Goal: Information Seeking & Learning: Learn about a topic

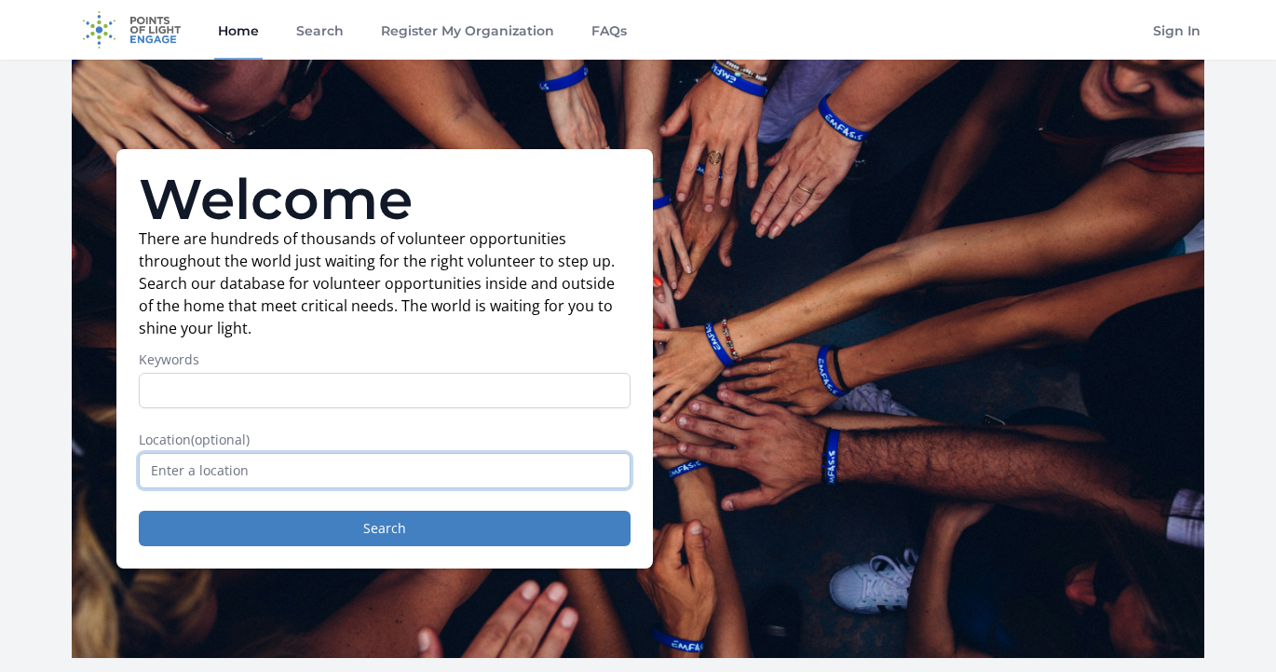
click at [403, 473] on input "text" at bounding box center [385, 470] width 492 height 35
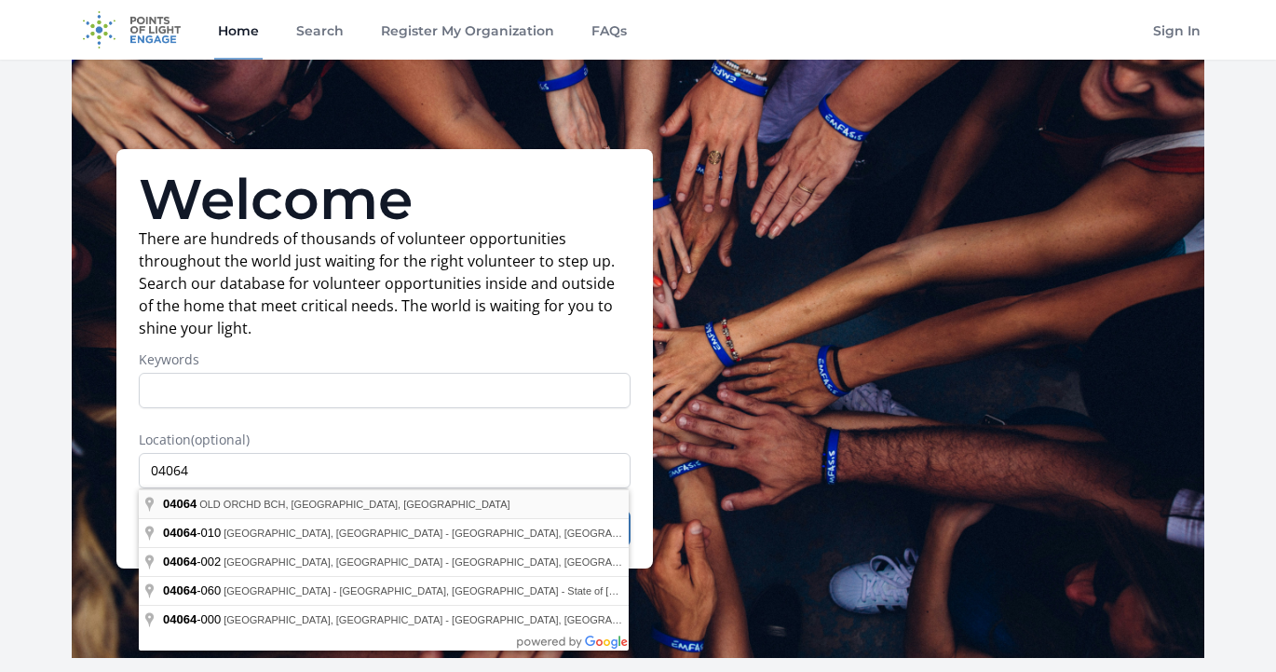
type input "OLD ORCHD BCH, ME 04064, [GEOGRAPHIC_DATA]"
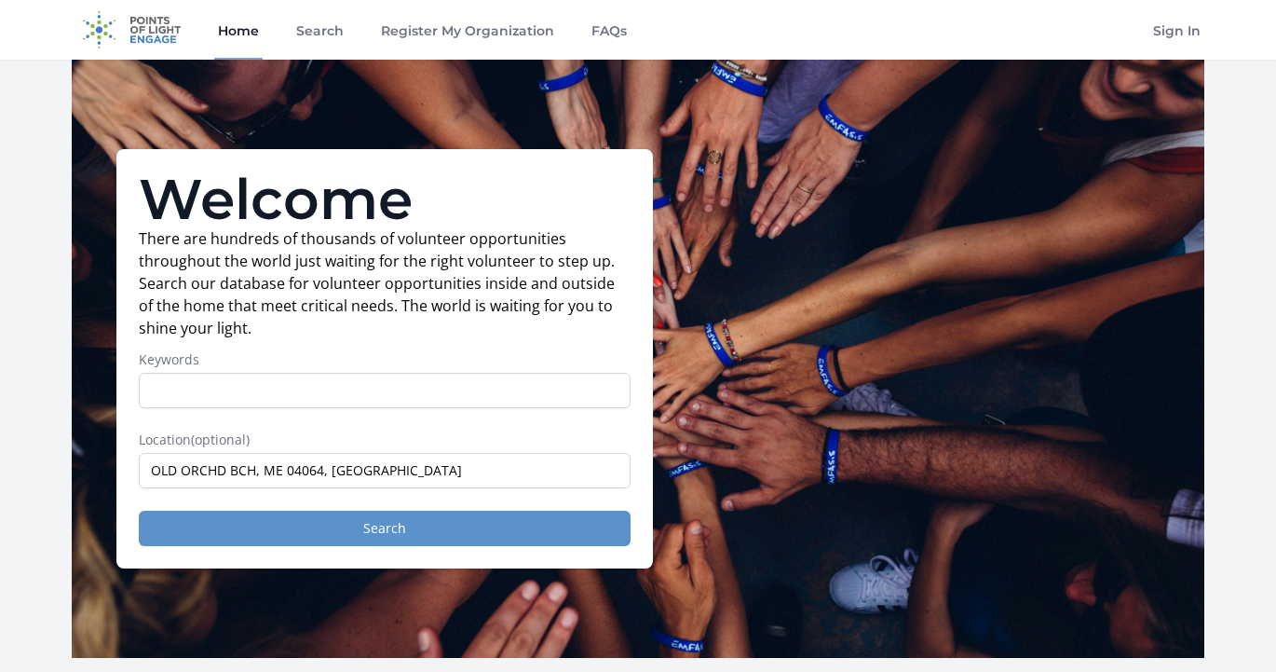
click at [348, 525] on button "Search" at bounding box center [385, 527] width 492 height 35
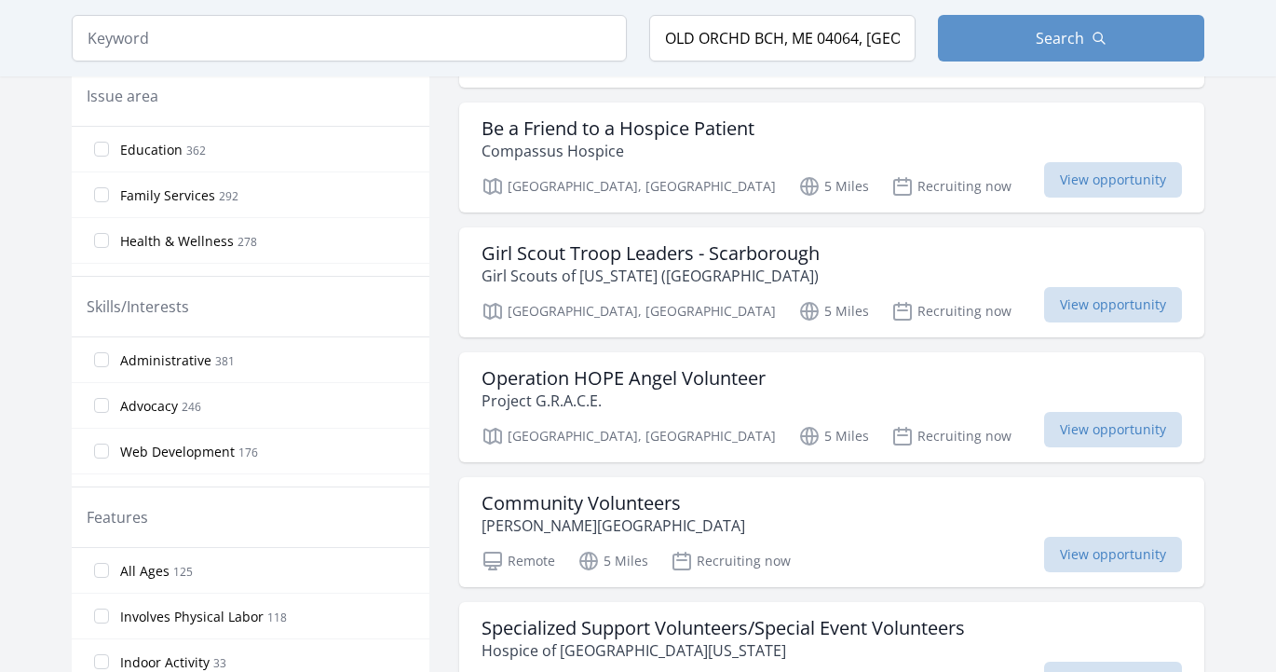
scroll to position [673, 0]
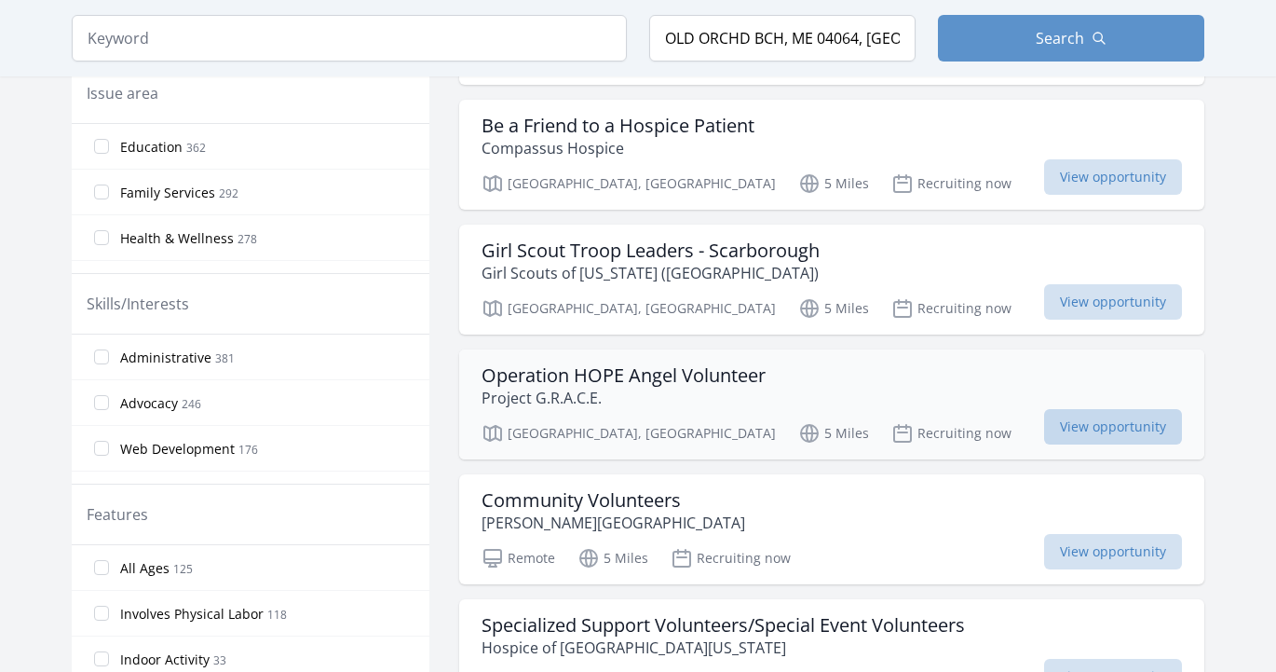
click at [1044, 422] on span "View opportunity" at bounding box center [1113, 426] width 138 height 35
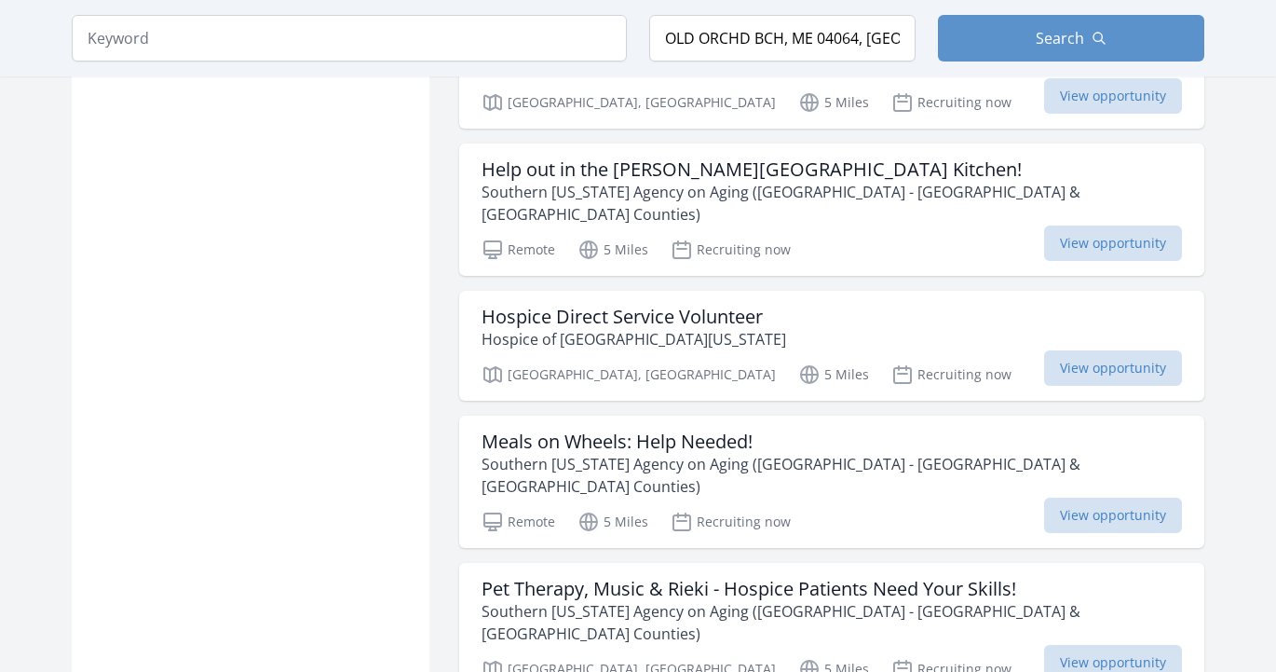
scroll to position [1755, 0]
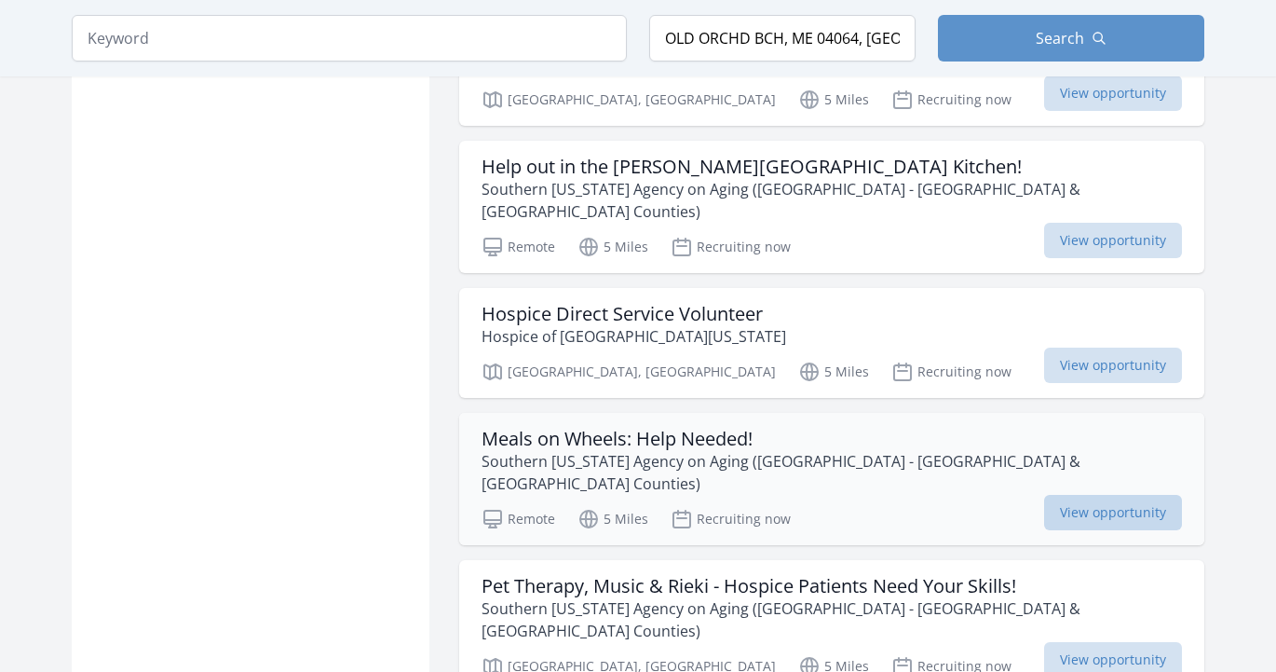
click at [1044, 495] on span "View opportunity" at bounding box center [1113, 512] width 138 height 35
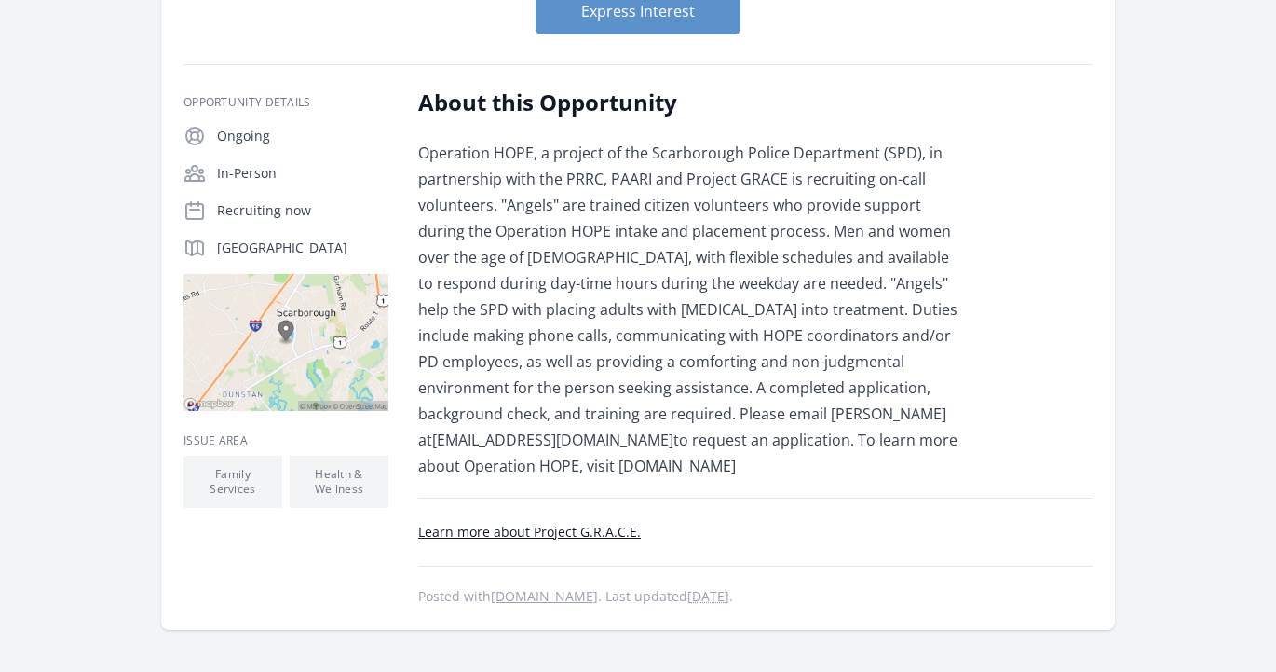
scroll to position [256, 0]
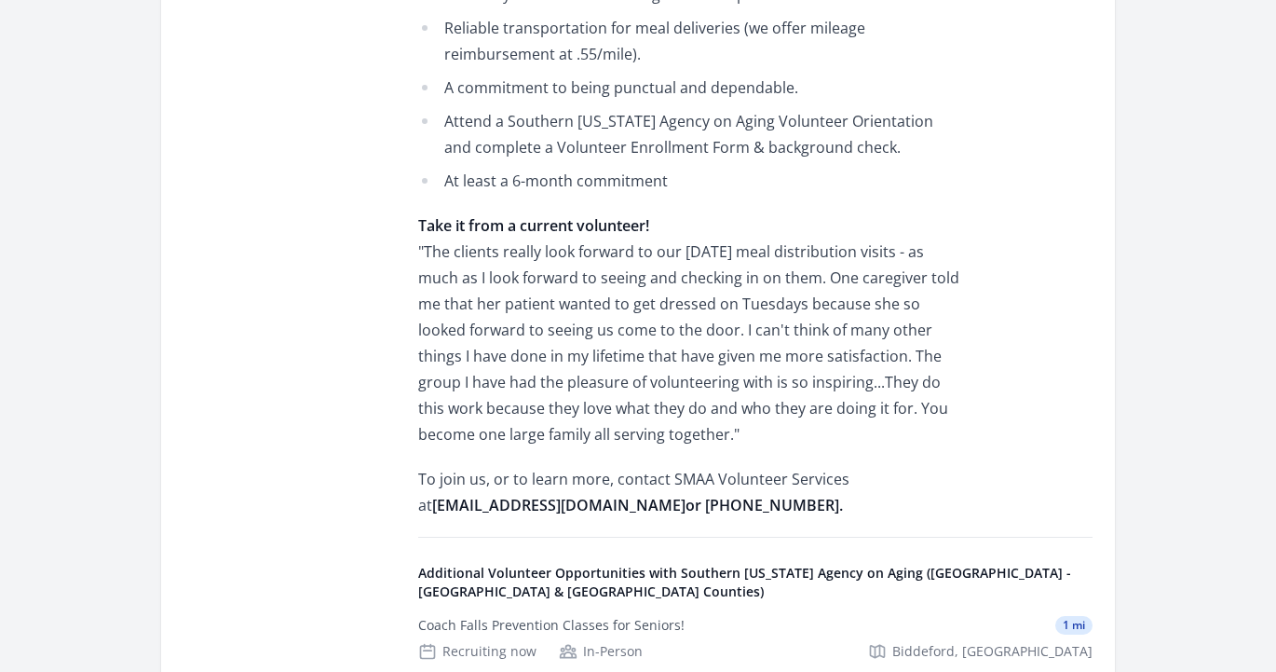
scroll to position [1622, 0]
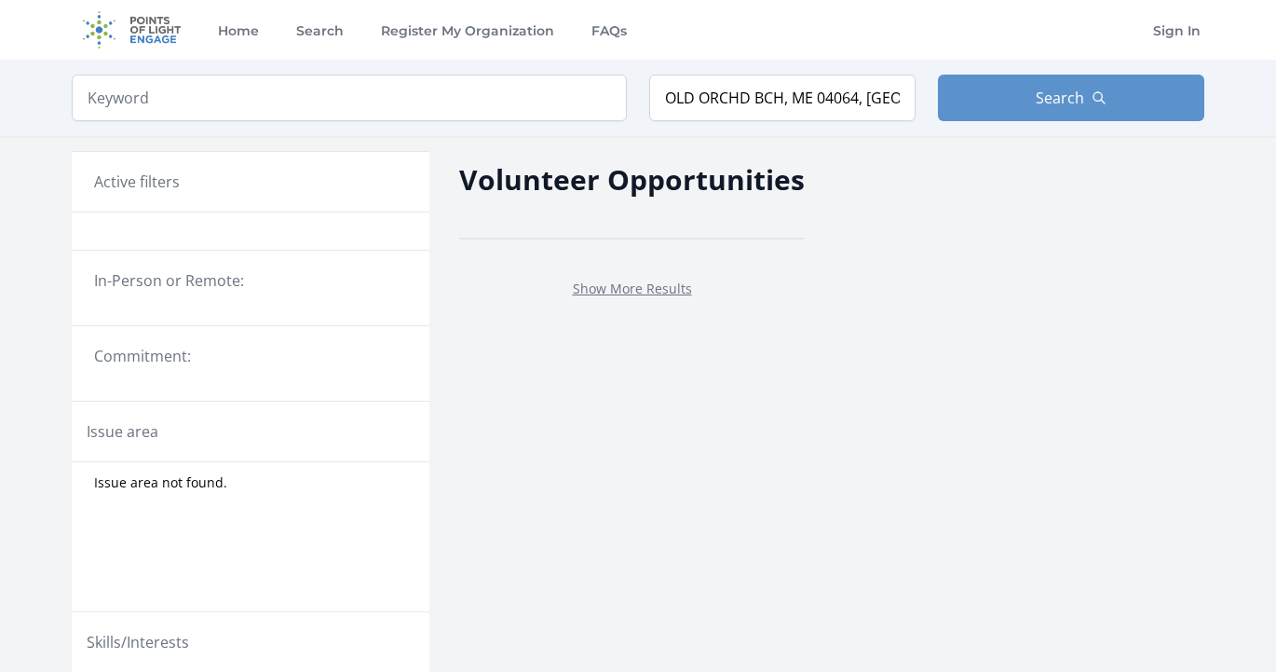
scroll to position [683, 0]
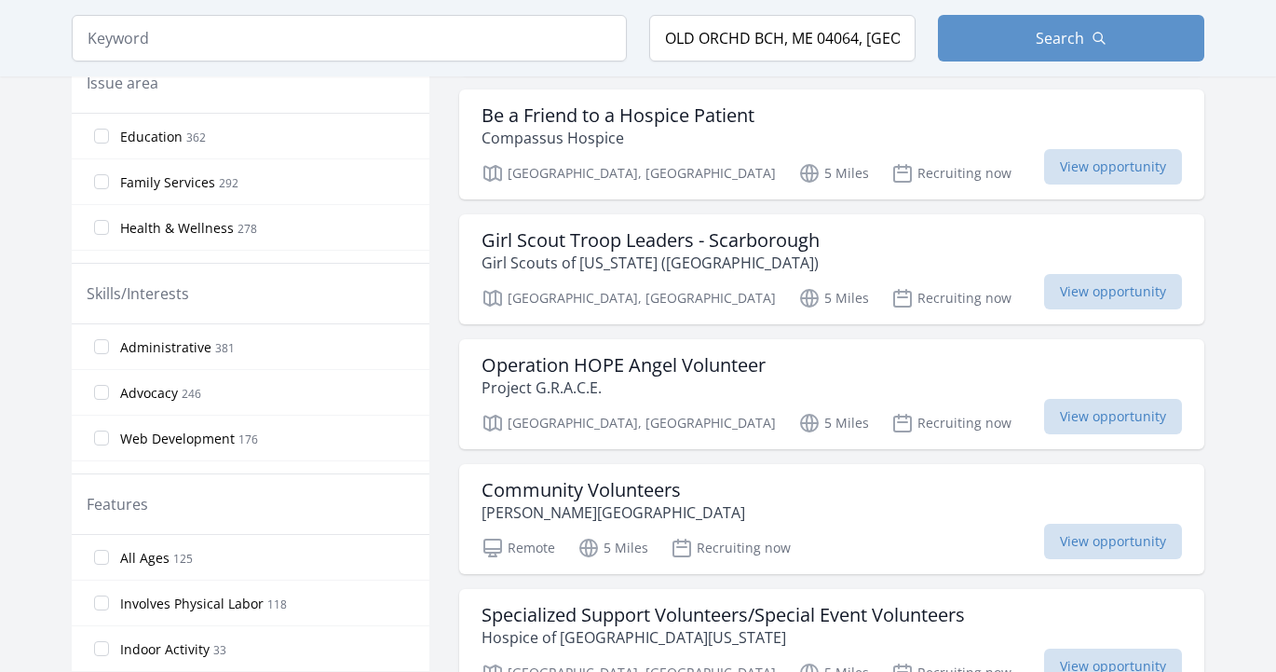
click at [97, 138] on input "Education 362" at bounding box center [101, 136] width 15 height 15
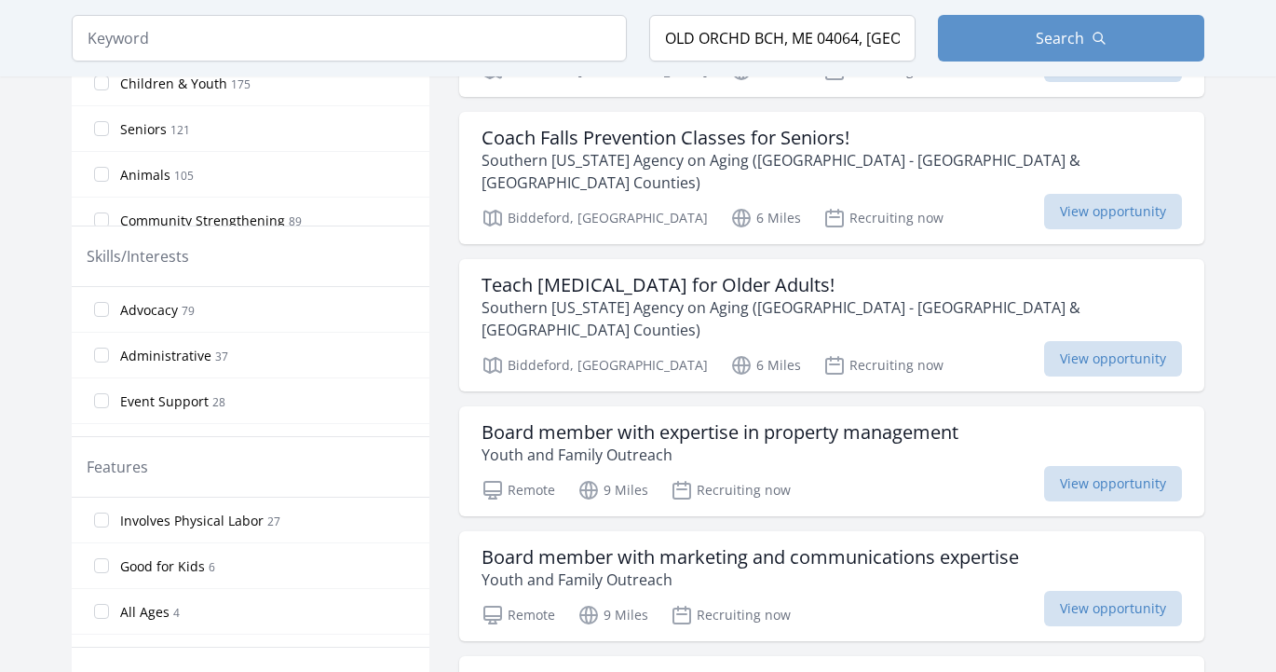
scroll to position [178, 0]
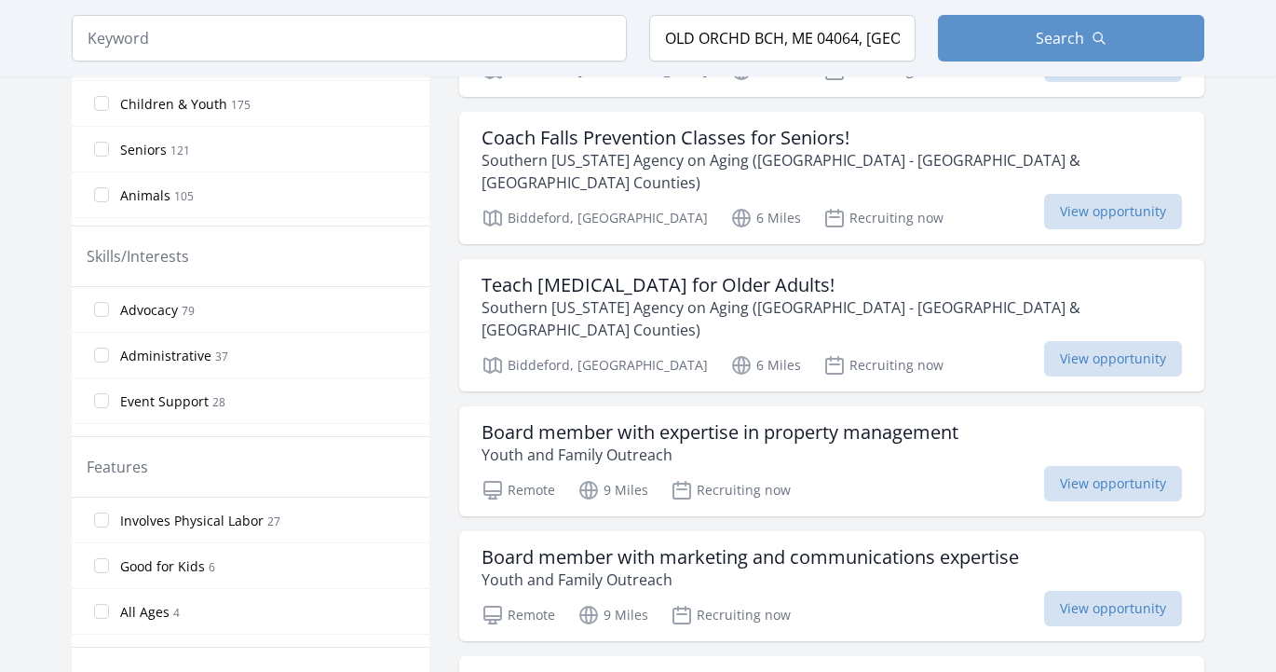
click at [103, 95] on label "Children & Youth 175" at bounding box center [251, 103] width 358 height 37
click at [103, 96] on input "Children & Youth 175" at bounding box center [101, 103] width 15 height 15
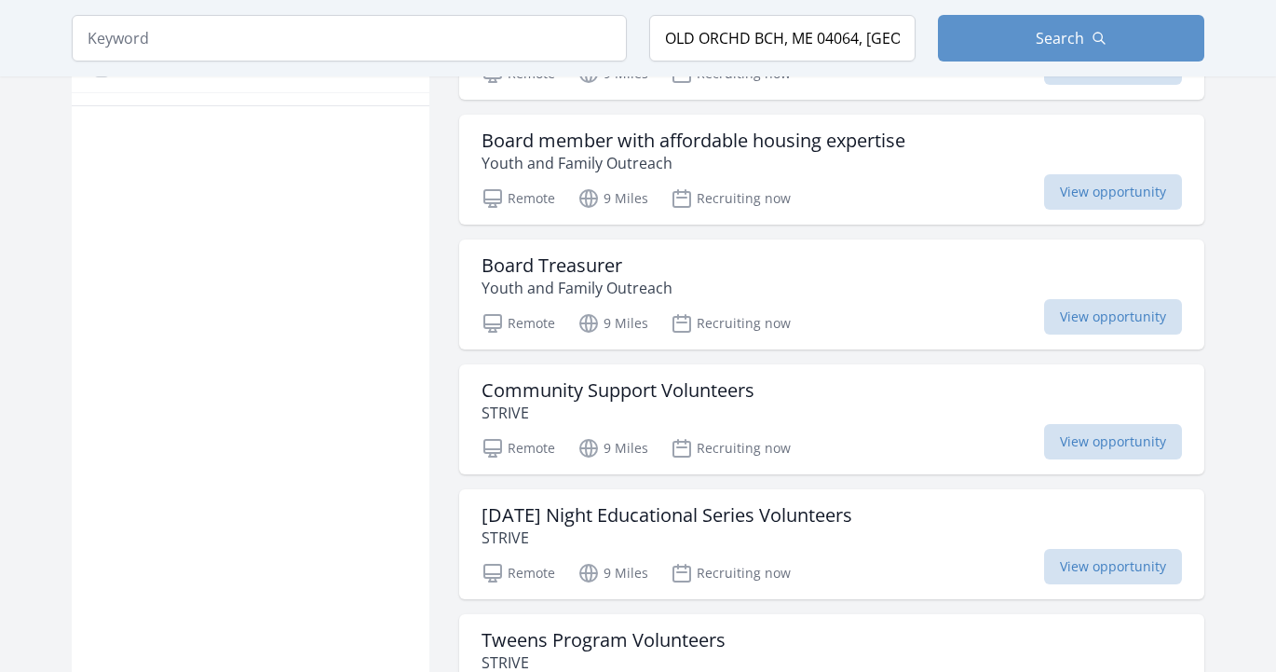
scroll to position [1229, 0]
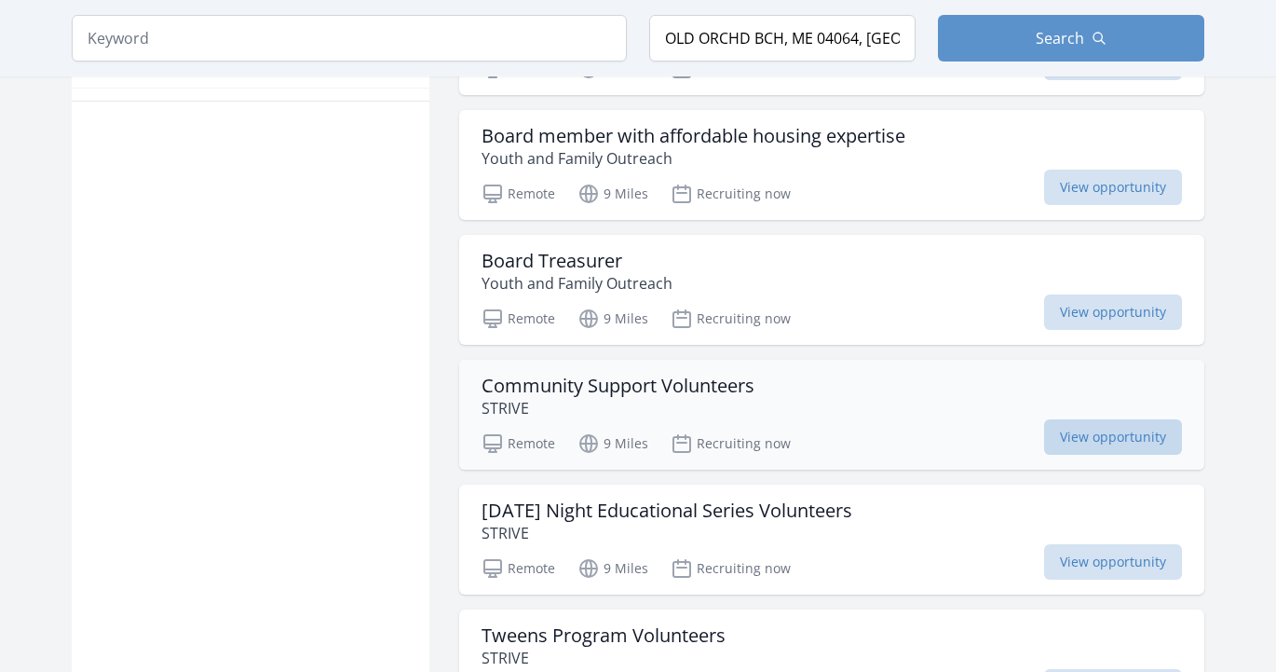
click at [1044, 419] on span "View opportunity" at bounding box center [1113, 436] width 138 height 35
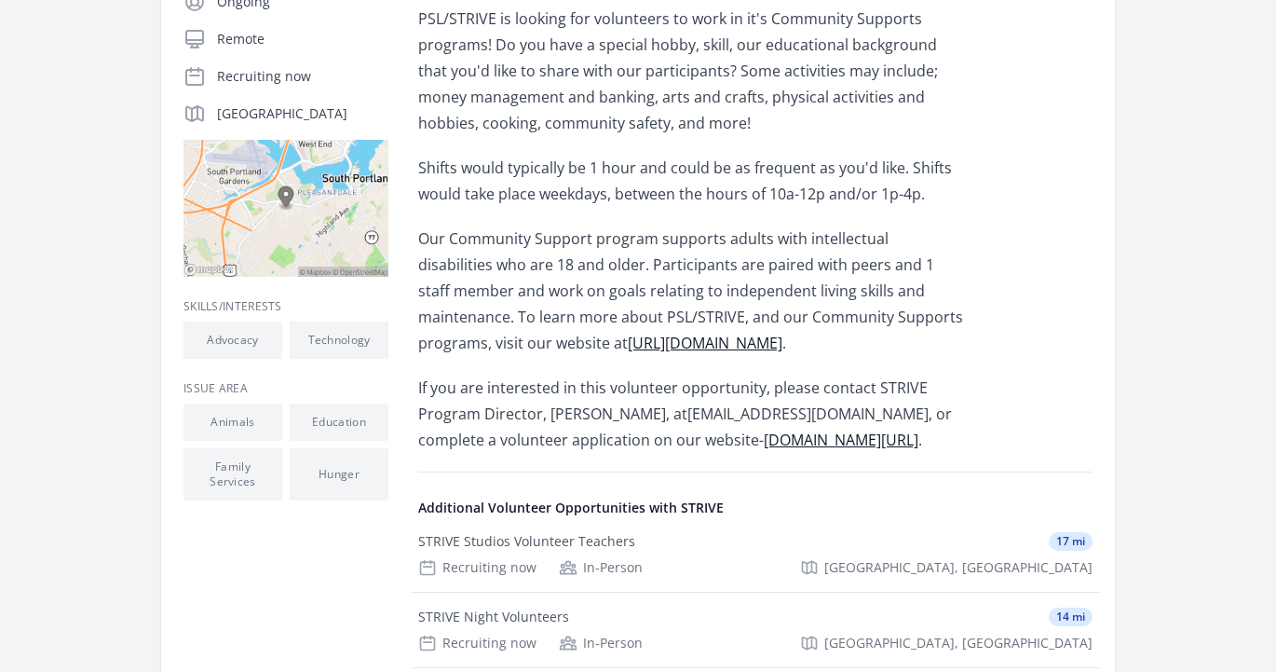
scroll to position [397, 0]
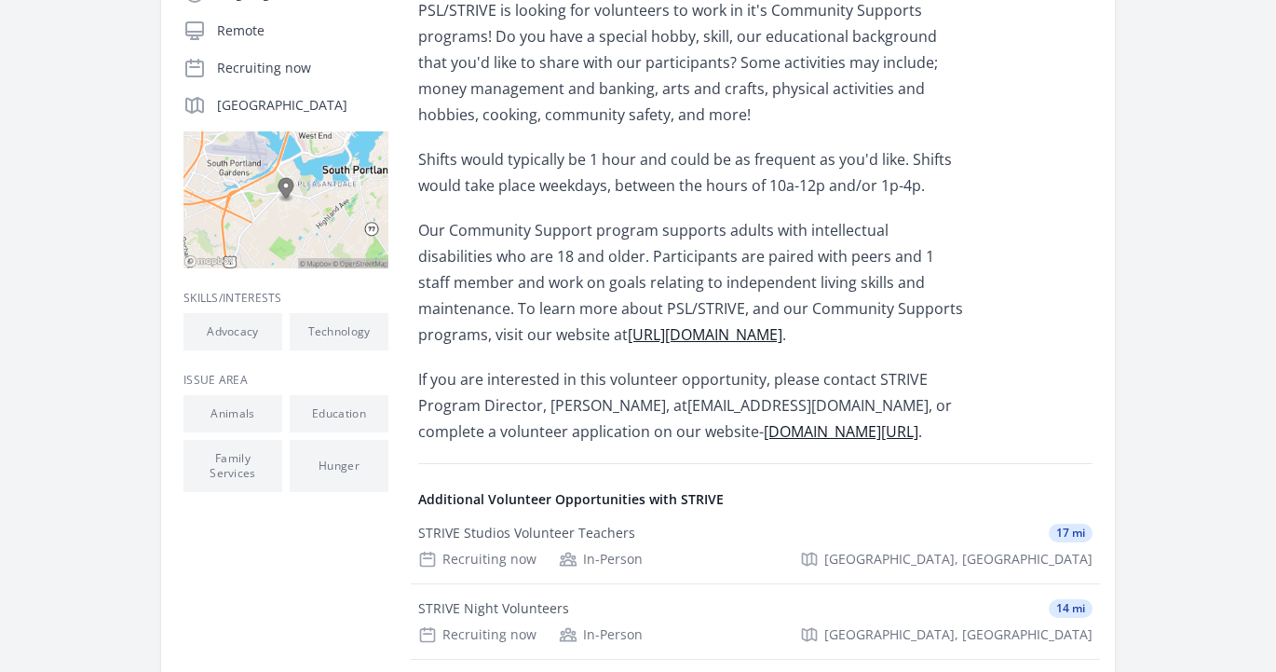
click at [773, 430] on link "[DOMAIN_NAME][URL]" at bounding box center [841, 431] width 155 height 20
